Goal: Transaction & Acquisition: Purchase product/service

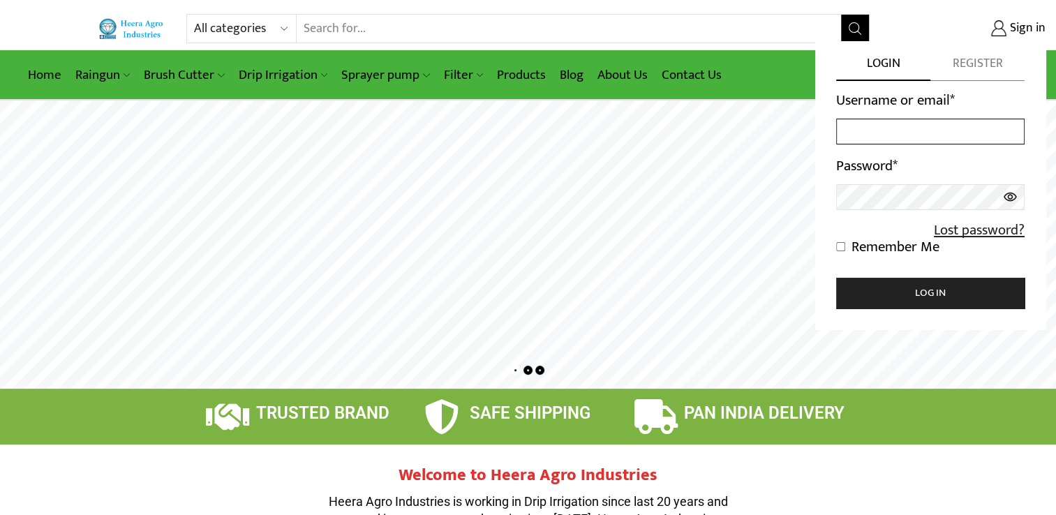
click at [899, 123] on input "Username or email *" at bounding box center [930, 132] width 188 height 26
type input "vasavesunil590@gmail.com"
click at [960, 230] on link "Lost password?" at bounding box center [977, 231] width 94 height 16
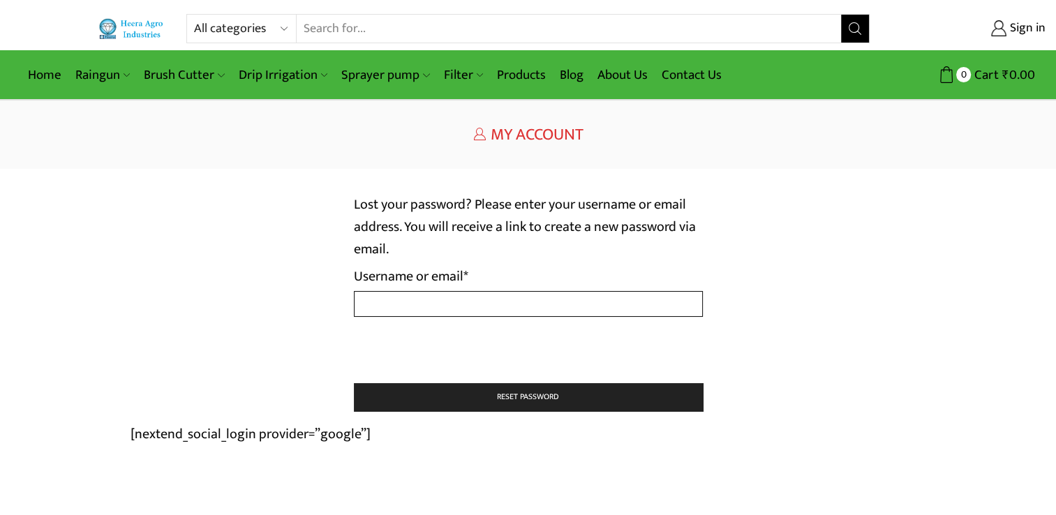
click at [504, 306] on input "Username or email * Required" at bounding box center [528, 304] width 349 height 26
type input "[EMAIL_ADDRESS][DOMAIN_NAME]"
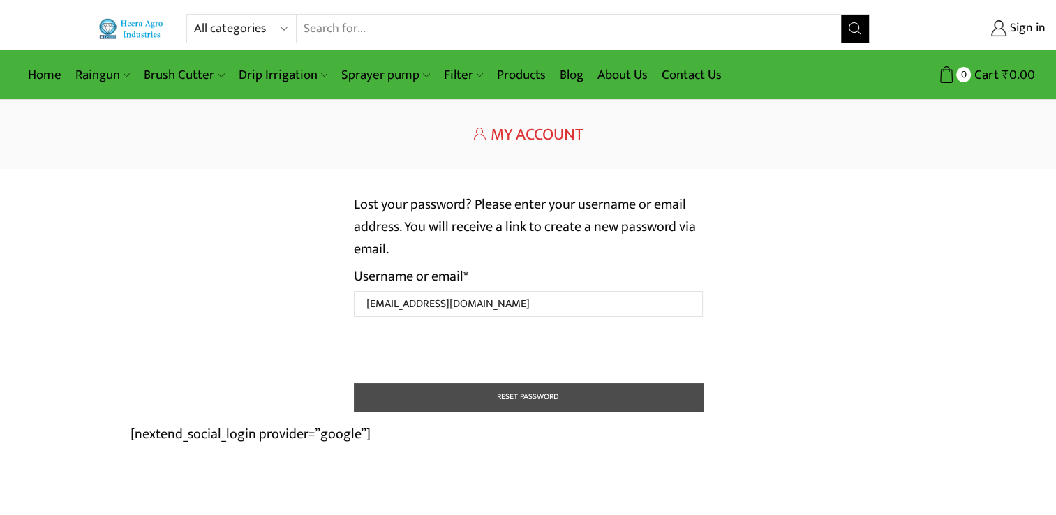
click at [386, 400] on button "Reset password" at bounding box center [528, 397] width 349 height 28
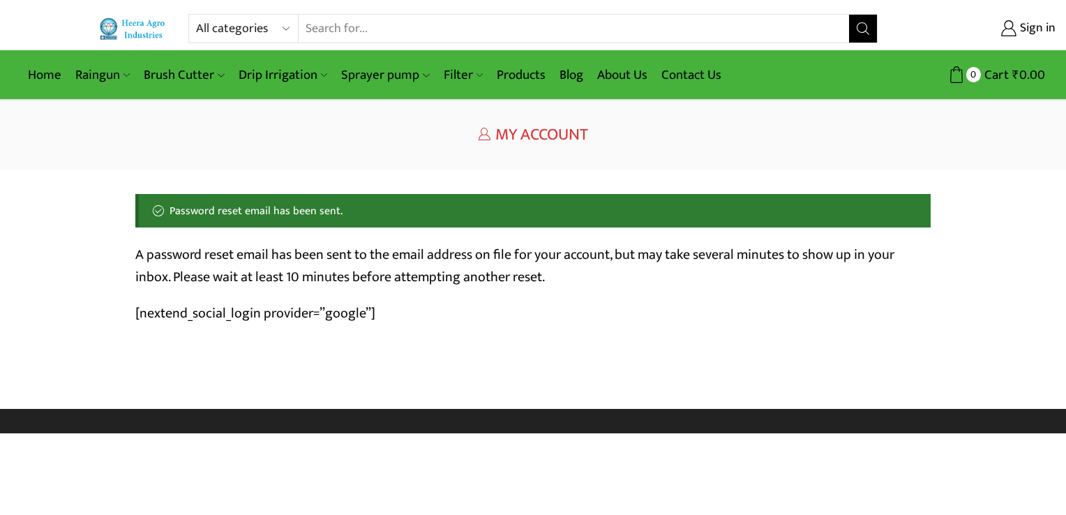
click at [166, 320] on p "[nextend_social_login provider=”google”]" at bounding box center [532, 313] width 795 height 22
click at [524, 136] on span "My Account" at bounding box center [541, 135] width 93 height 28
click at [1053, 40] on link "Sign in" at bounding box center [977, 28] width 157 height 25
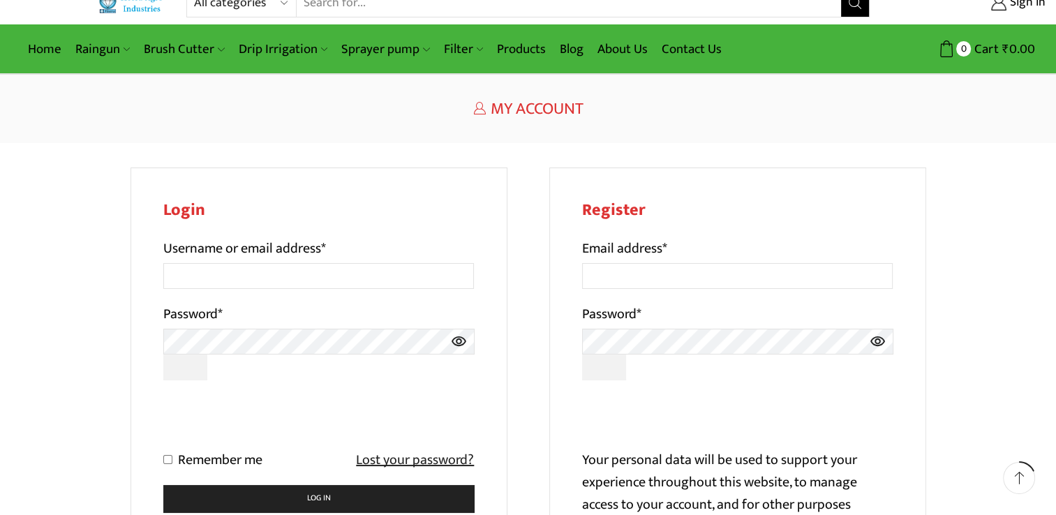
scroll to position [70, 0]
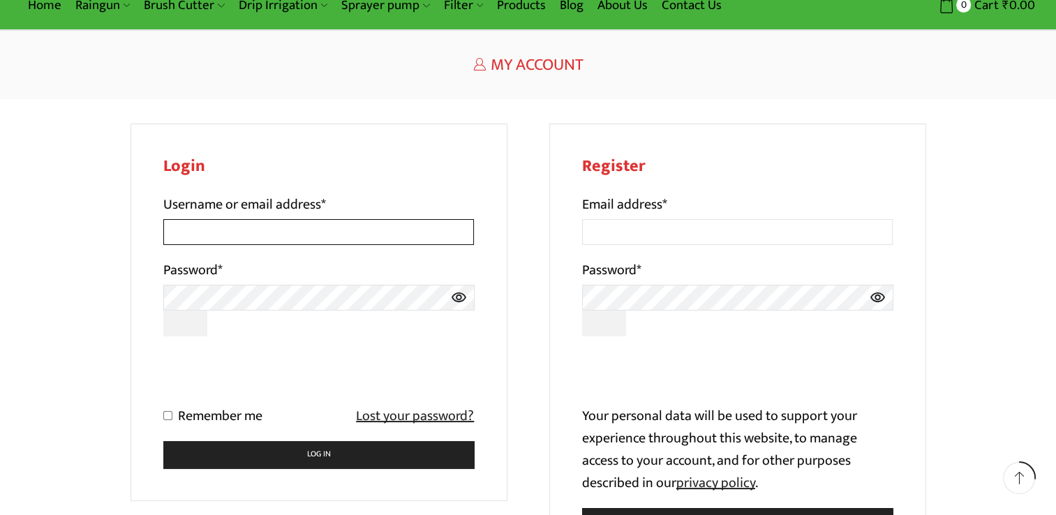
click at [293, 219] on input "Username or email address *" at bounding box center [318, 232] width 311 height 26
type input "vasavesunil590@gmail.com"
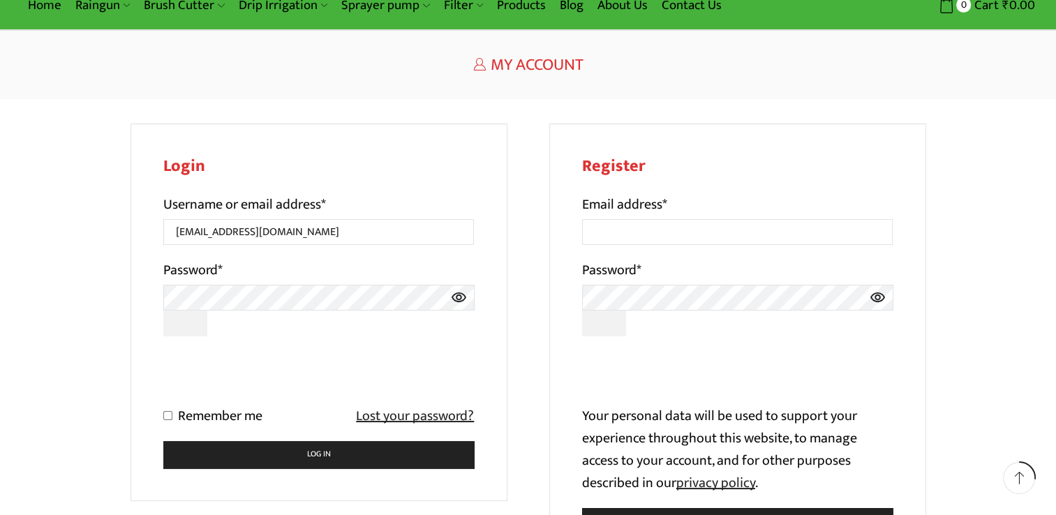
click at [460, 301] on icon at bounding box center [458, 297] width 15 height 10
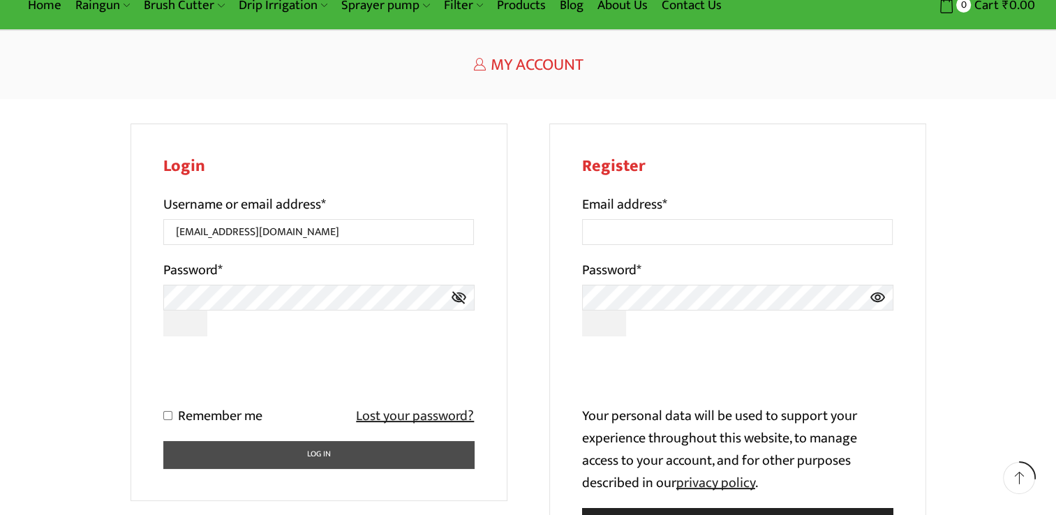
click at [200, 453] on button "Log in" at bounding box center [318, 454] width 311 height 27
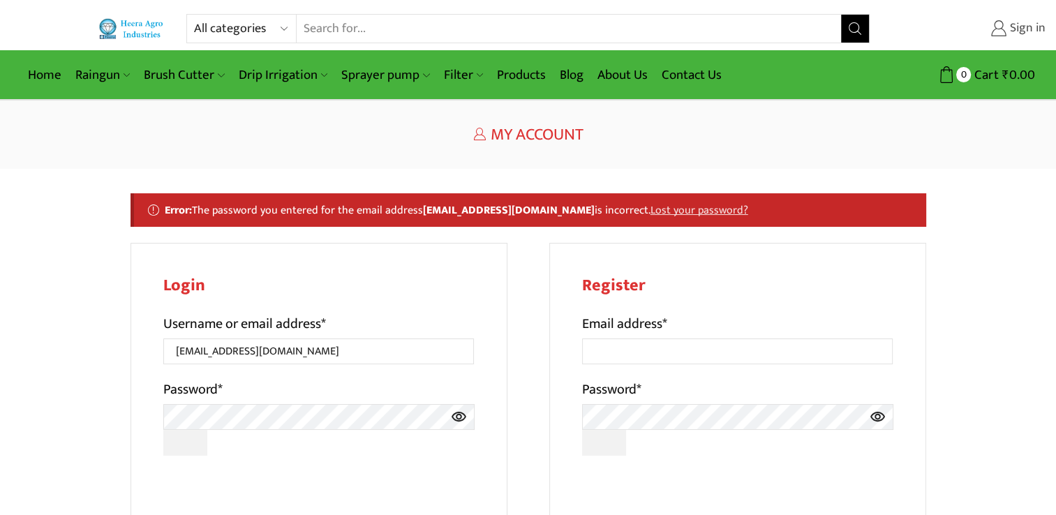
click at [1024, 33] on span "Sign in" at bounding box center [1025, 29] width 39 height 18
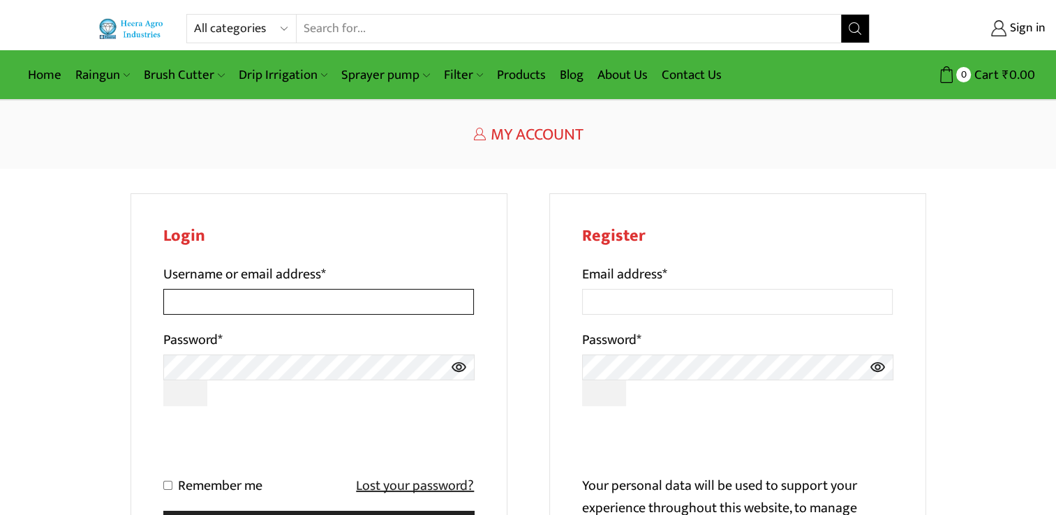
click at [326, 296] on input "Username or email address *" at bounding box center [318, 302] width 311 height 26
click at [139, 350] on div "Login Username or email address * Password * Remember me Lost your password? Lo…" at bounding box center [318, 381] width 377 height 377
click at [135, 45] on div "All categories Accessories Air Release Valve Brush Cutter Domestic Use Drip Irr…" at bounding box center [528, 25] width 1056 height 50
click at [137, 37] on img at bounding box center [131, 29] width 67 height 22
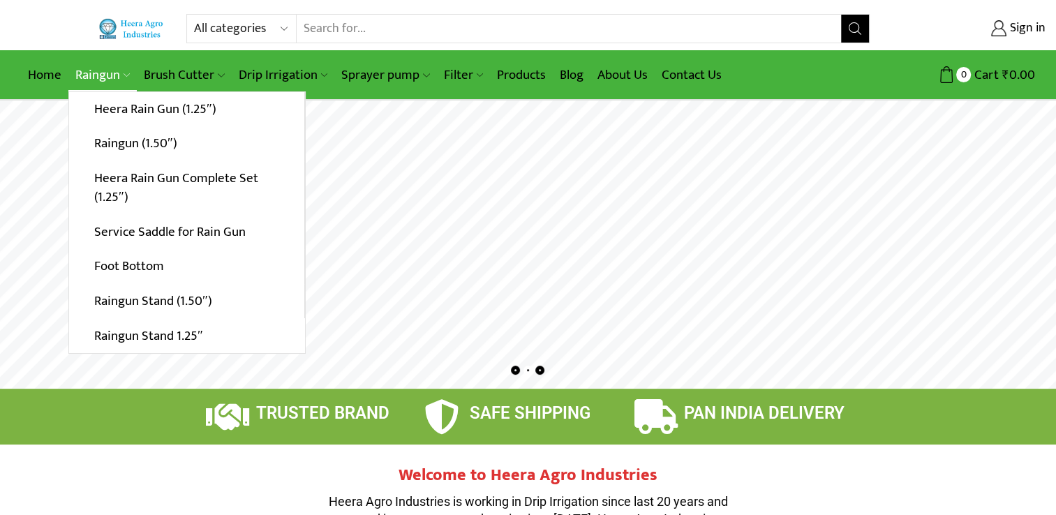
click at [97, 62] on link "Raingun" at bounding box center [102, 75] width 68 height 33
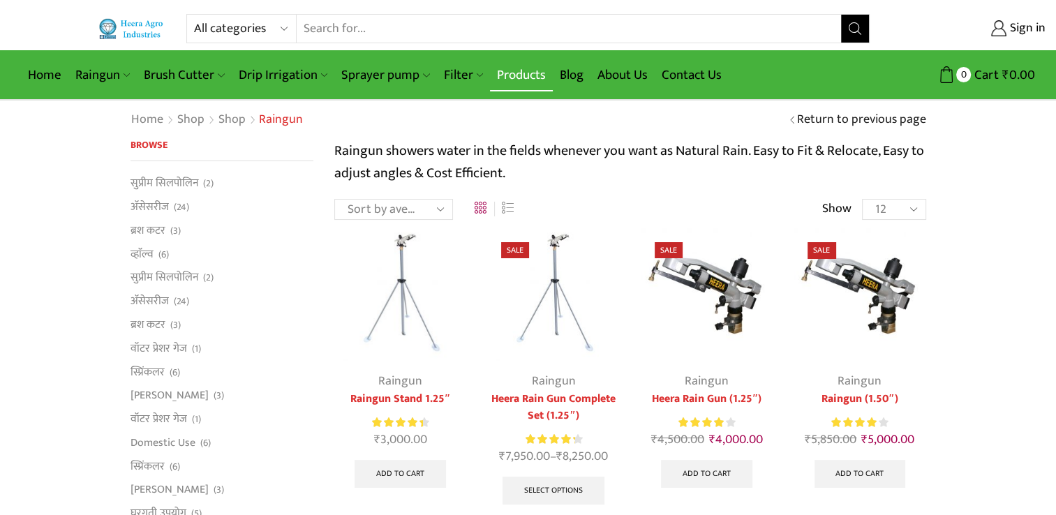
click at [520, 67] on link "Products" at bounding box center [521, 75] width 63 height 33
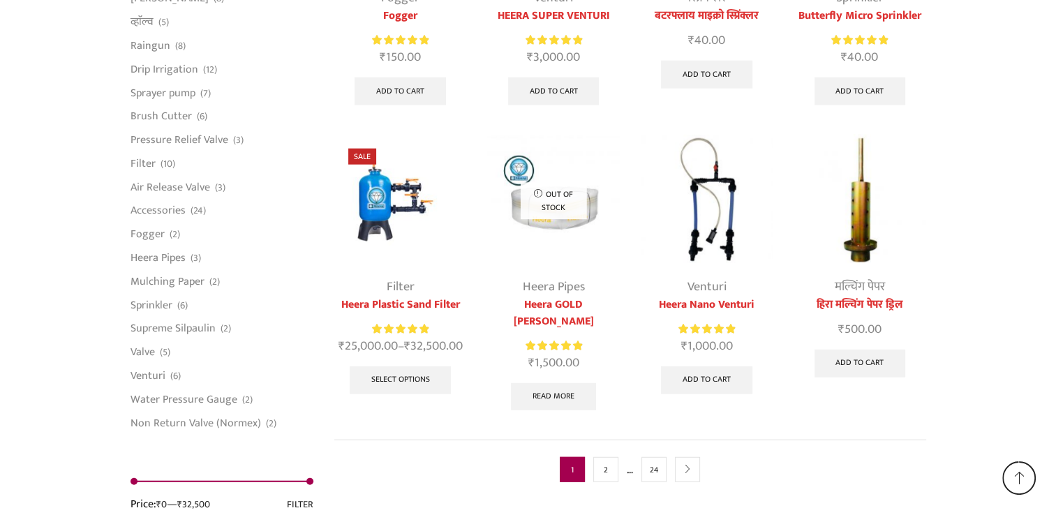
scroll to position [3558, 0]
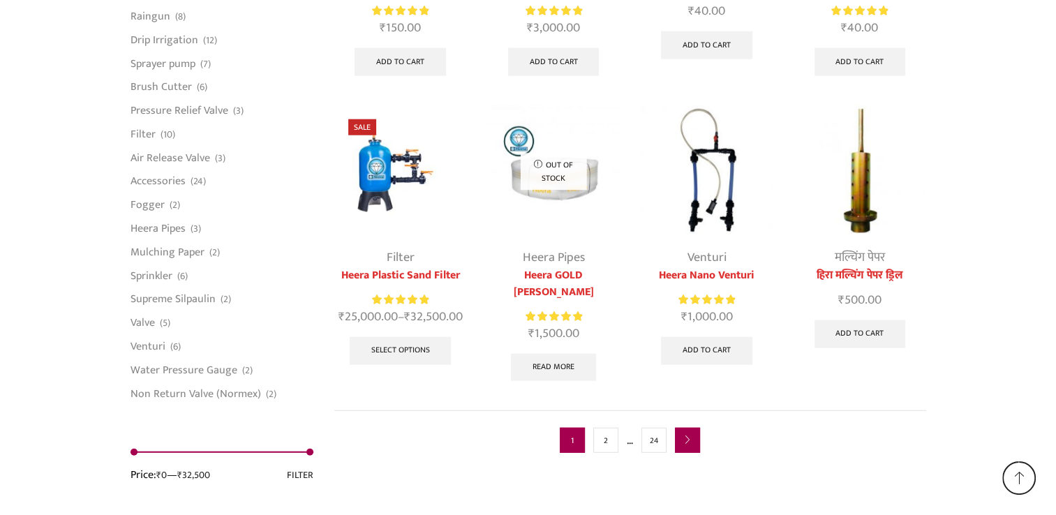
click at [686, 428] on link "next" at bounding box center [687, 440] width 25 height 25
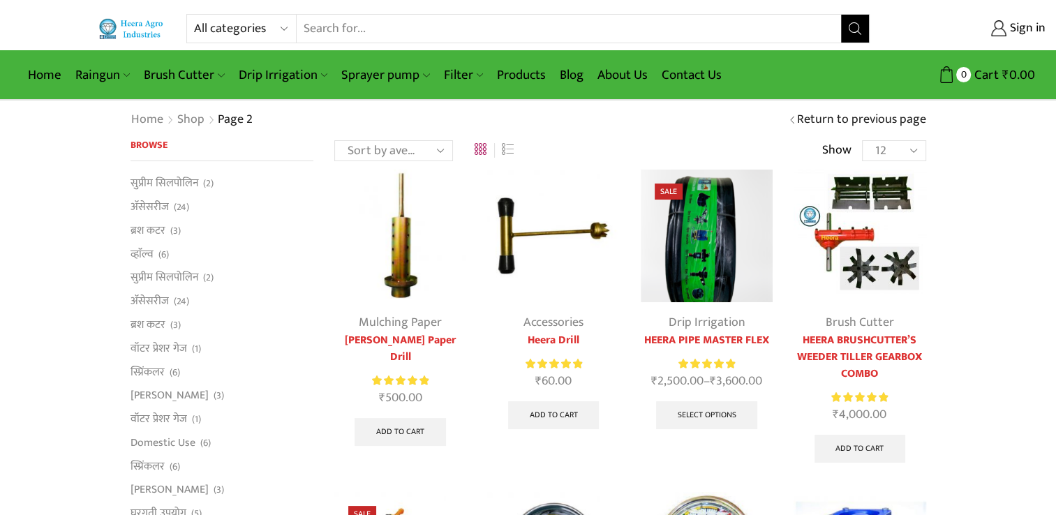
click at [894, 158] on select "12 24 36 All" at bounding box center [893, 150] width 63 height 21
select select "-1"
click at [862, 140] on select "12 24 36 All" at bounding box center [893, 150] width 63 height 21
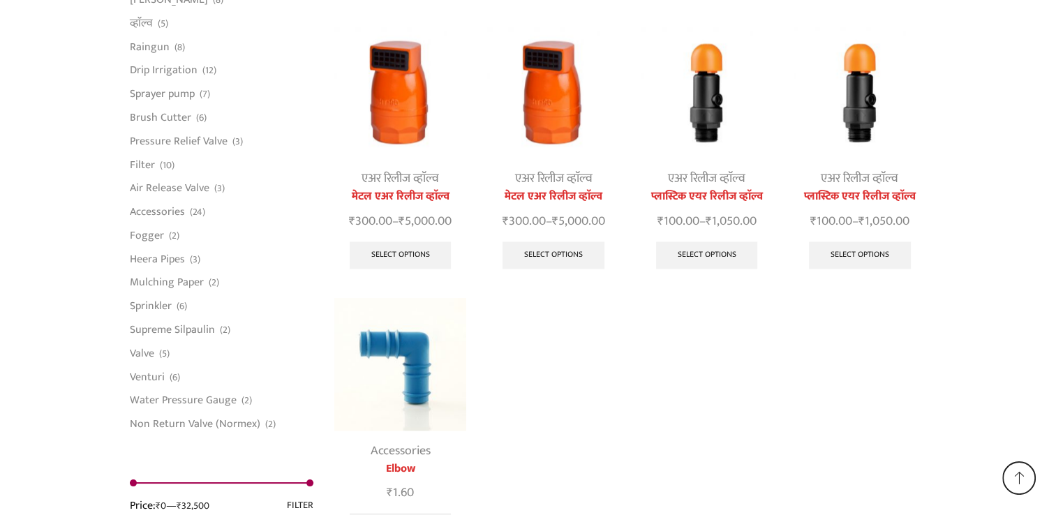
scroll to position [23177, 0]
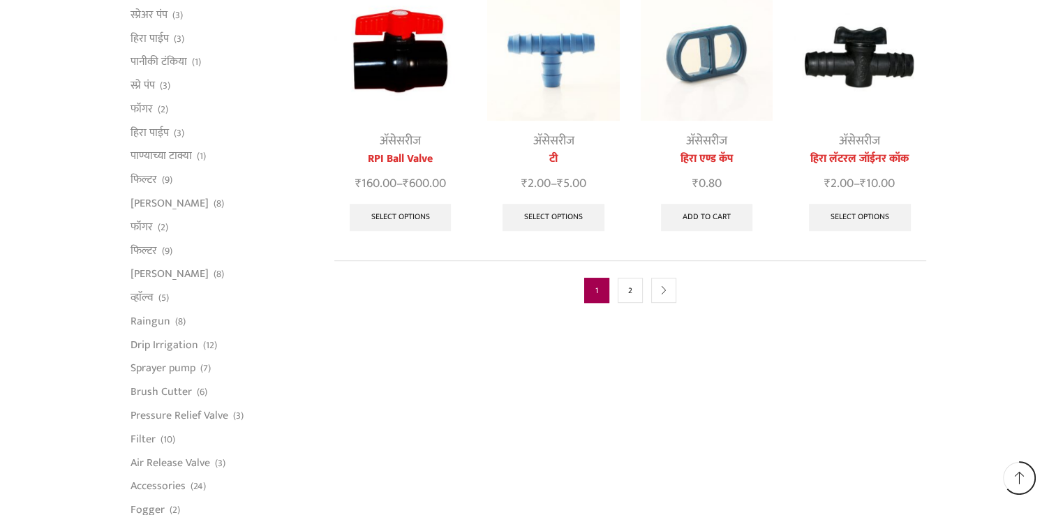
scroll to position [767, 0]
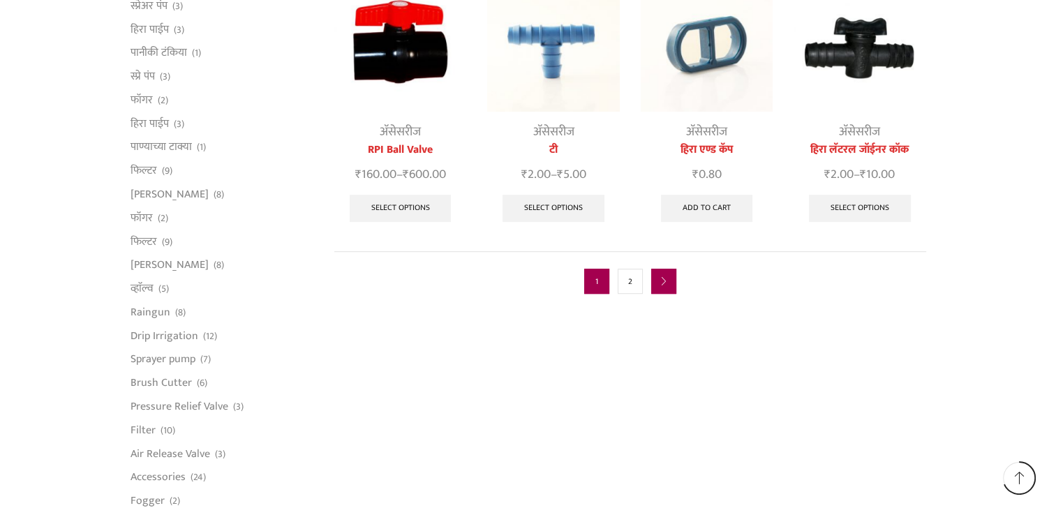
click at [670, 269] on link "next" at bounding box center [663, 281] width 25 height 25
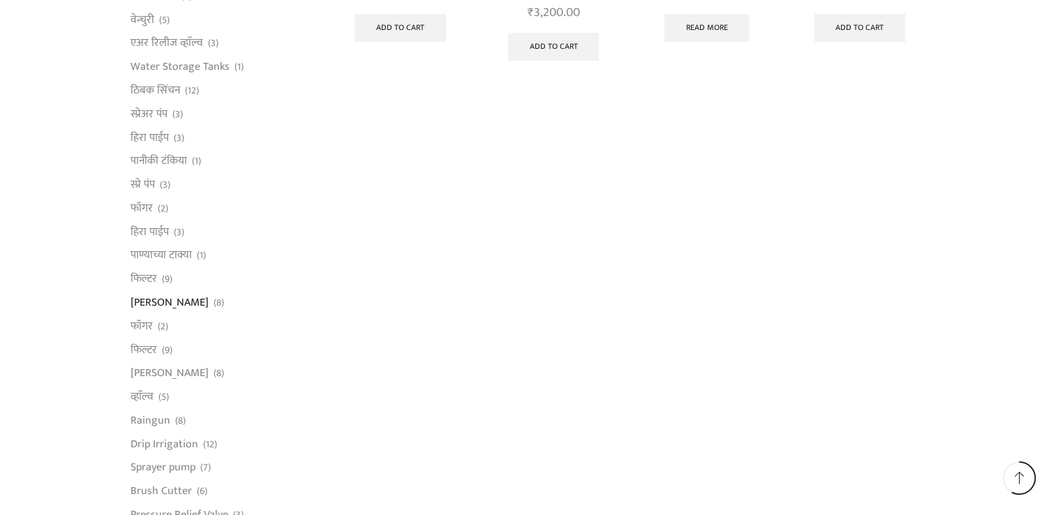
scroll to position [726, 0]
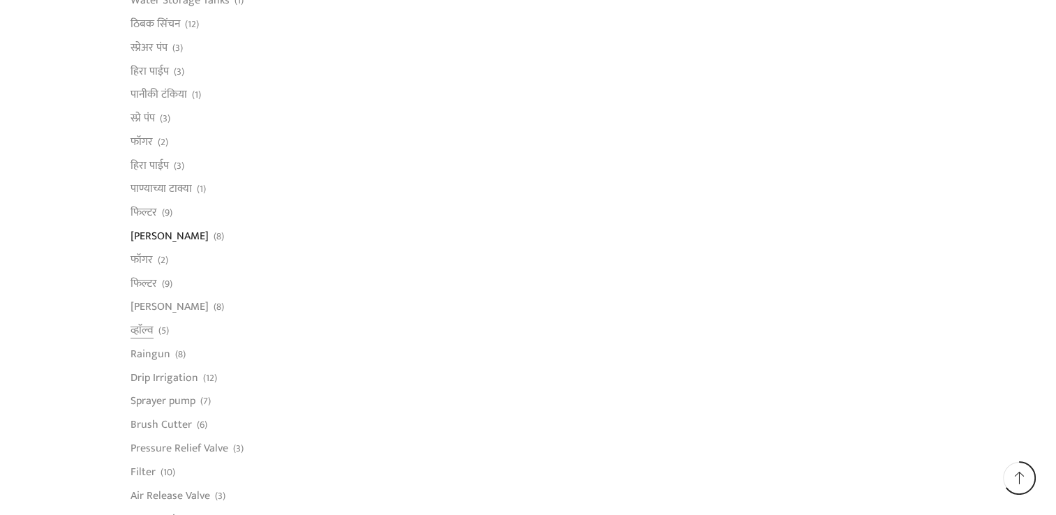
click at [158, 328] on span "(5)" at bounding box center [163, 331] width 10 height 14
click at [191, 449] on link "Pressure Relief Valve" at bounding box center [179, 449] width 98 height 24
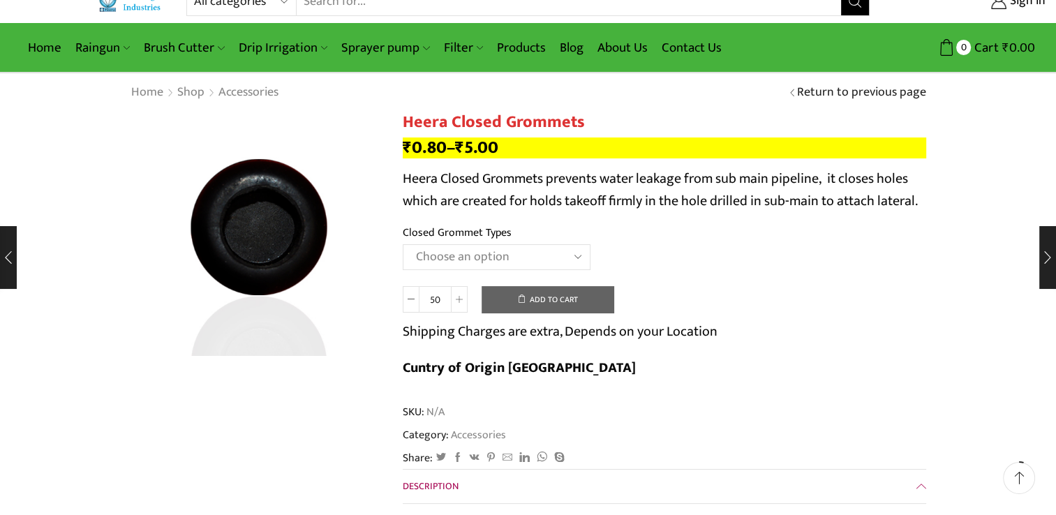
scroll to position [70, 0]
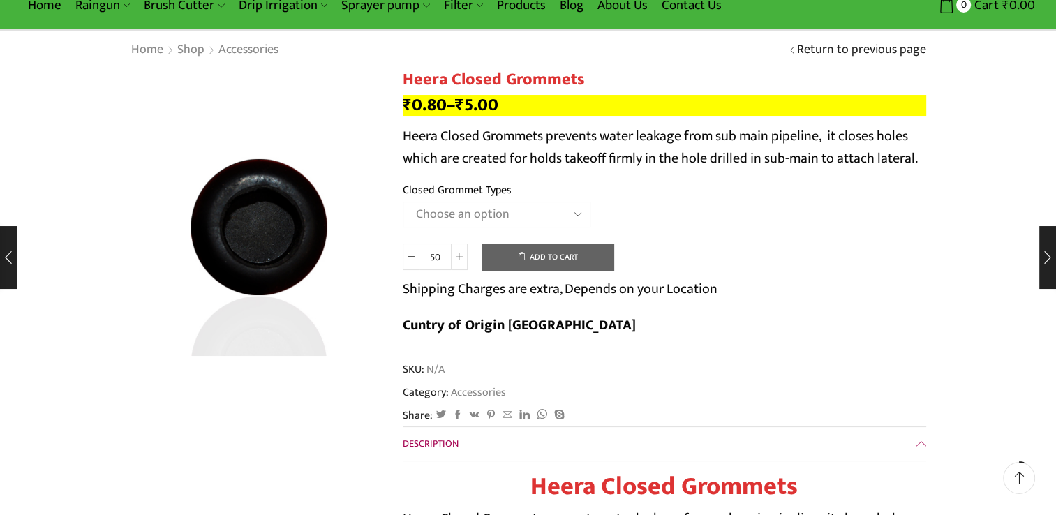
click at [560, 205] on select "Choose an option 12MM Closed Grommet 16MM Closed Grommet (J) 20MM Closed Grommet" at bounding box center [497, 215] width 188 height 26
click at [403, 202] on select "Choose an option 12MM Closed Grommet 16MM Closed Grommet (J) 20MM Closed Grommet" at bounding box center [497, 215] width 188 height 26
select select "16MM Closed Grommet (J)"
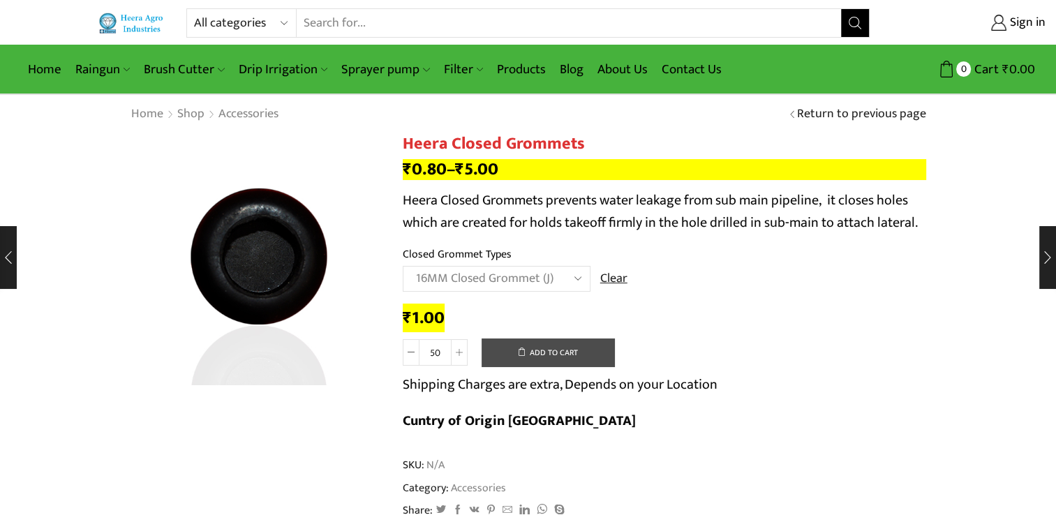
scroll to position [0, 0]
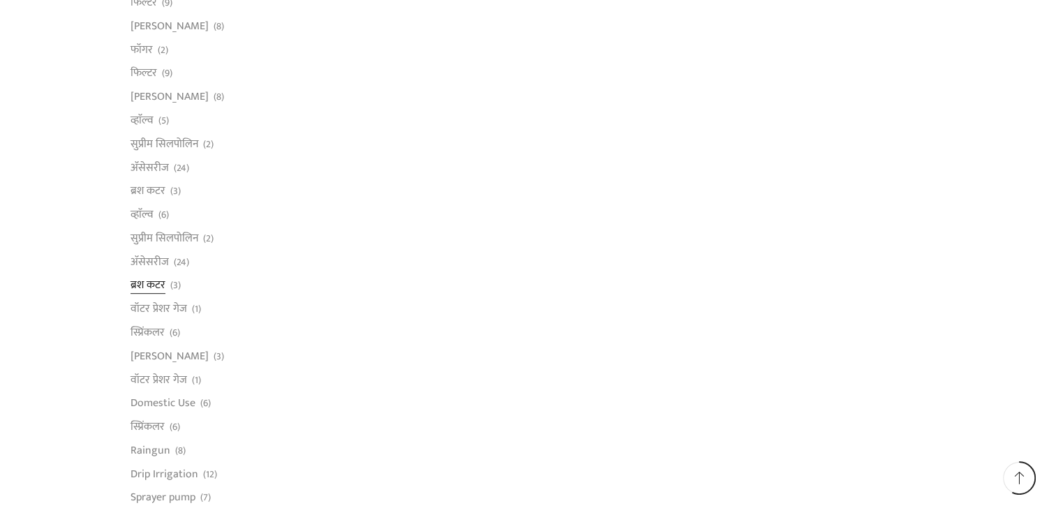
scroll to position [642, 0]
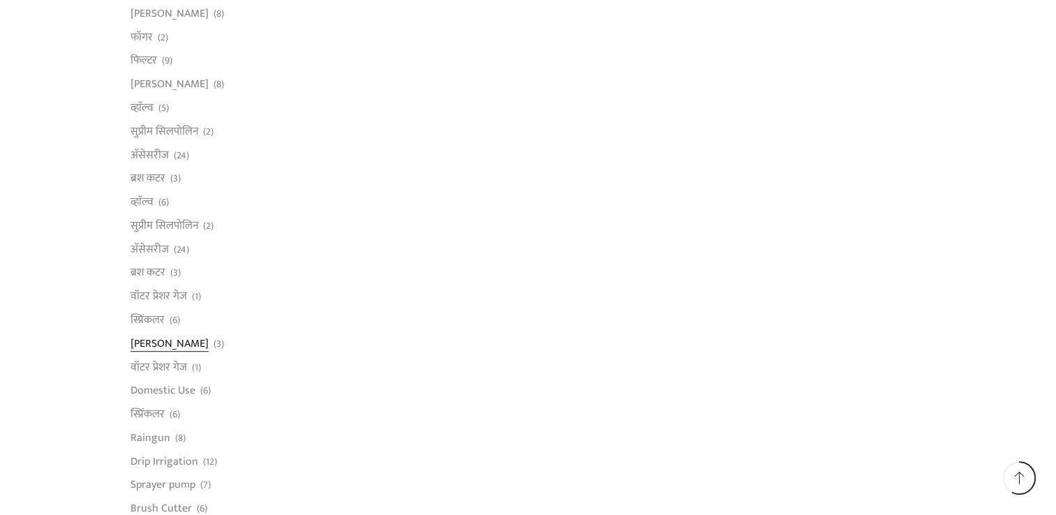
click at [160, 339] on link "[PERSON_NAME]" at bounding box center [169, 343] width 78 height 24
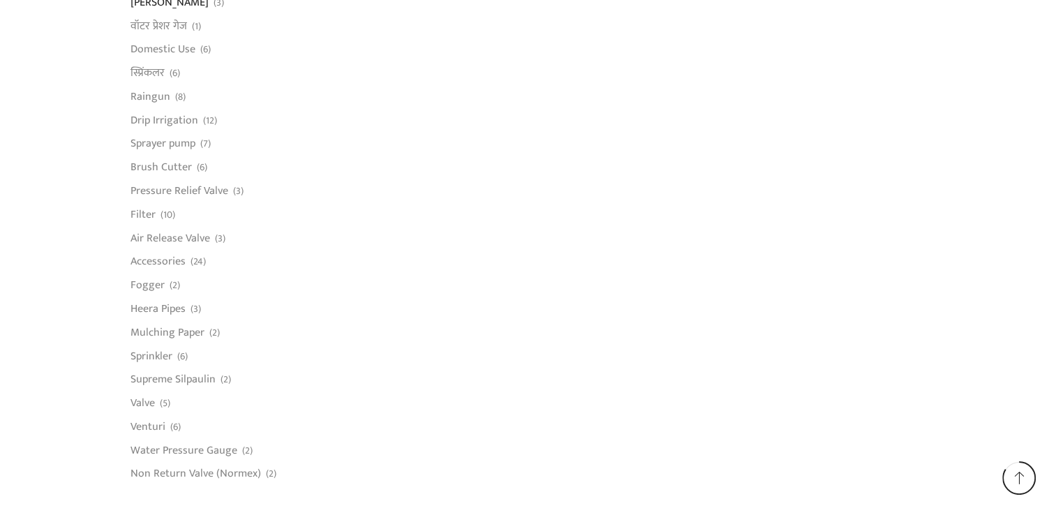
scroll to position [1032, 0]
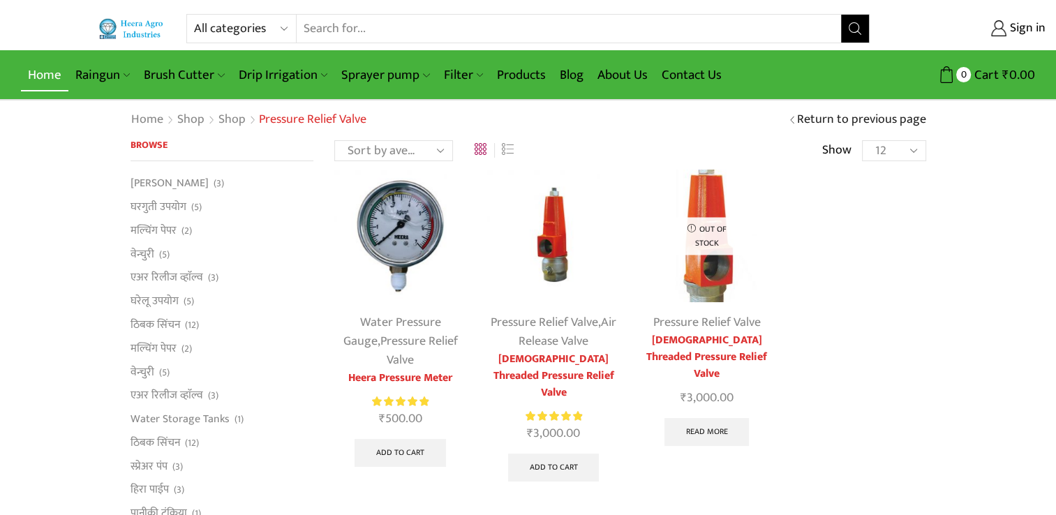
click at [54, 77] on link "Home" at bounding box center [44, 75] width 47 height 33
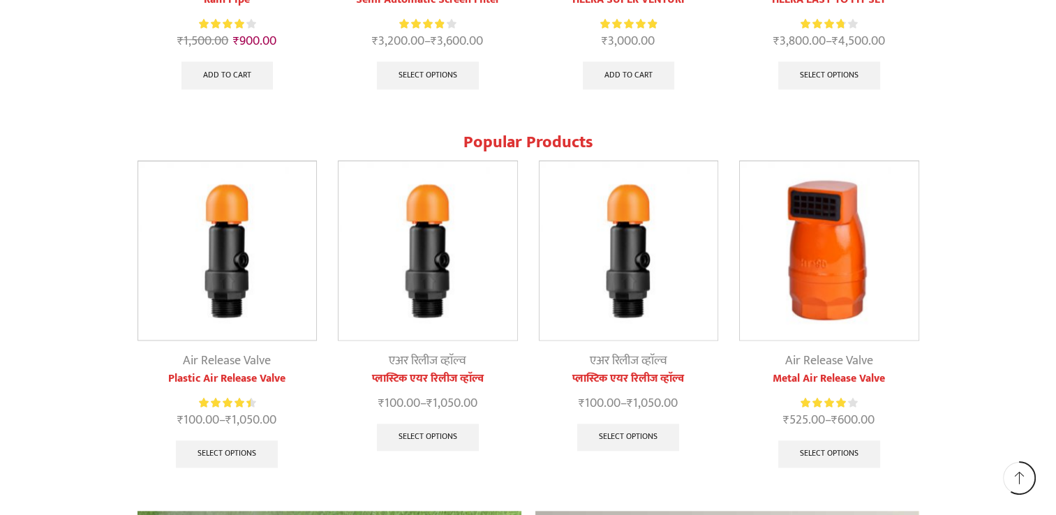
scroll to position [1591, 0]
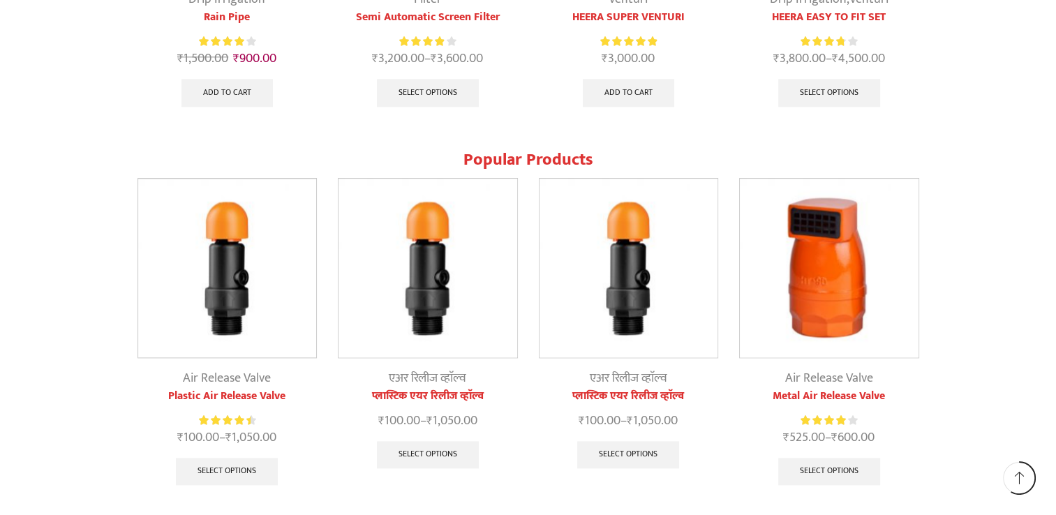
click at [502, 160] on span "Popular Products" at bounding box center [528, 160] width 130 height 28
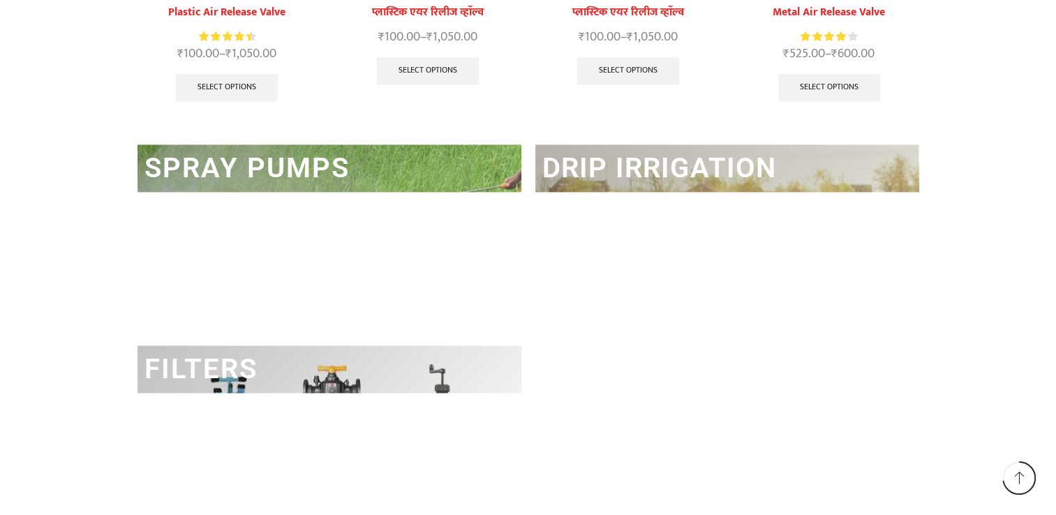
scroll to position [1981, 0]
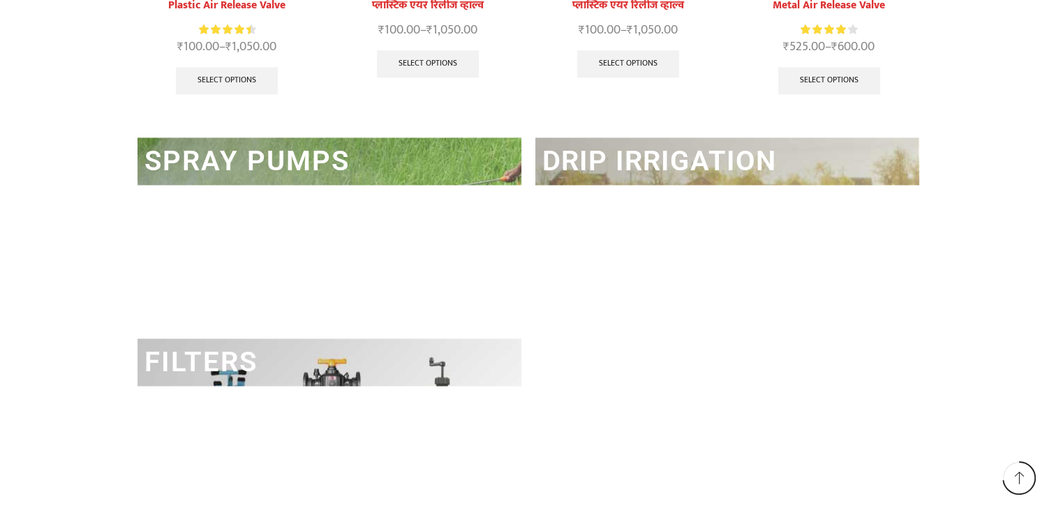
click at [583, 167] on link "DRIP IRRIGATION" at bounding box center [659, 160] width 234 height 33
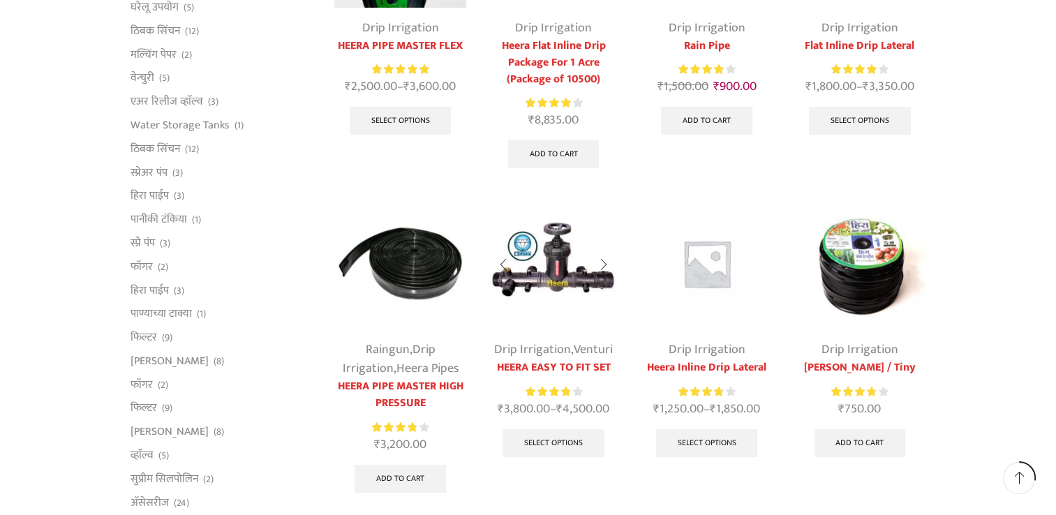
scroll to position [307, 0]
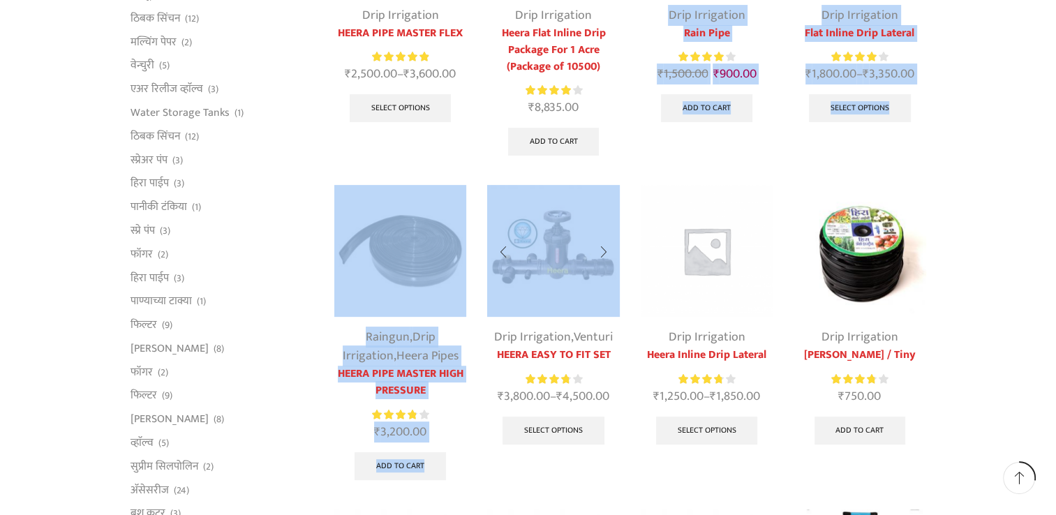
click at [599, 191] on div "Sale Drip Irrigation HEERA PIPE MASTER FLEX Rated 5.00 out of 5 ₹ 2,500.00 – ₹ …" at bounding box center [630, 339] width 613 height 952
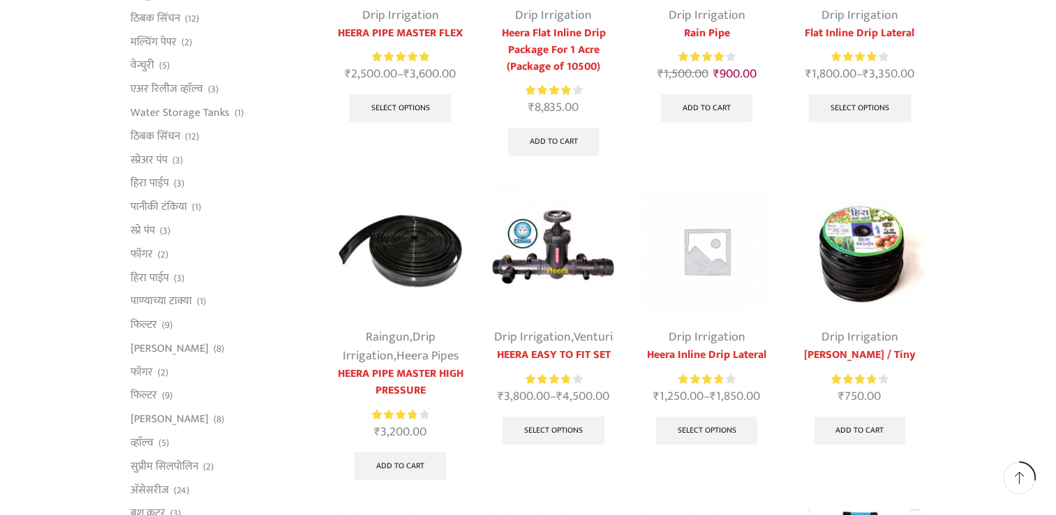
click at [981, 345] on div "All categories Accessories Air Release Valve Brush Cutter Domestic Use Drip Irr…" at bounding box center [528, 502] width 1056 height 1618
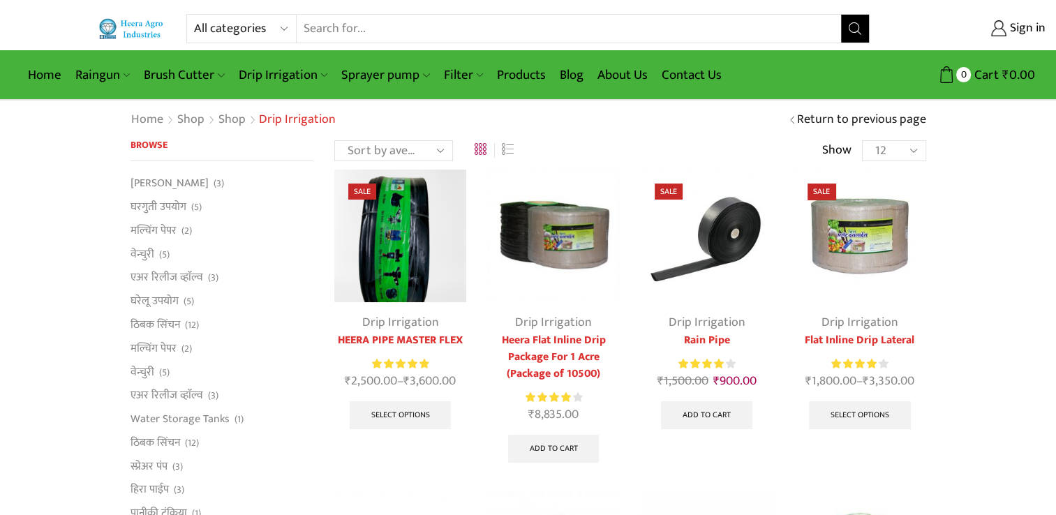
scroll to position [0, 0]
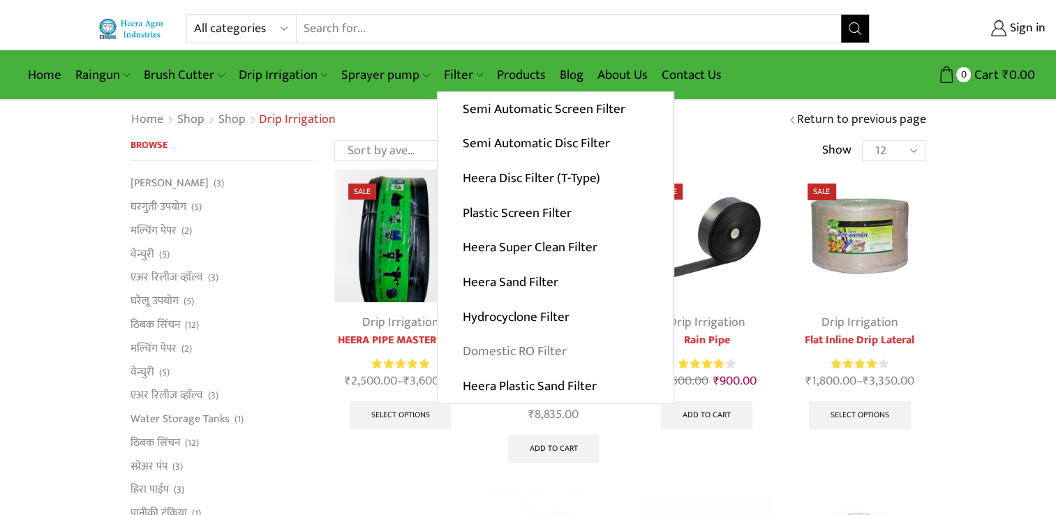
click at [498, 355] on link "Domestic RO Filter" at bounding box center [554, 351] width 235 height 35
